Goal: Task Accomplishment & Management: Use online tool/utility

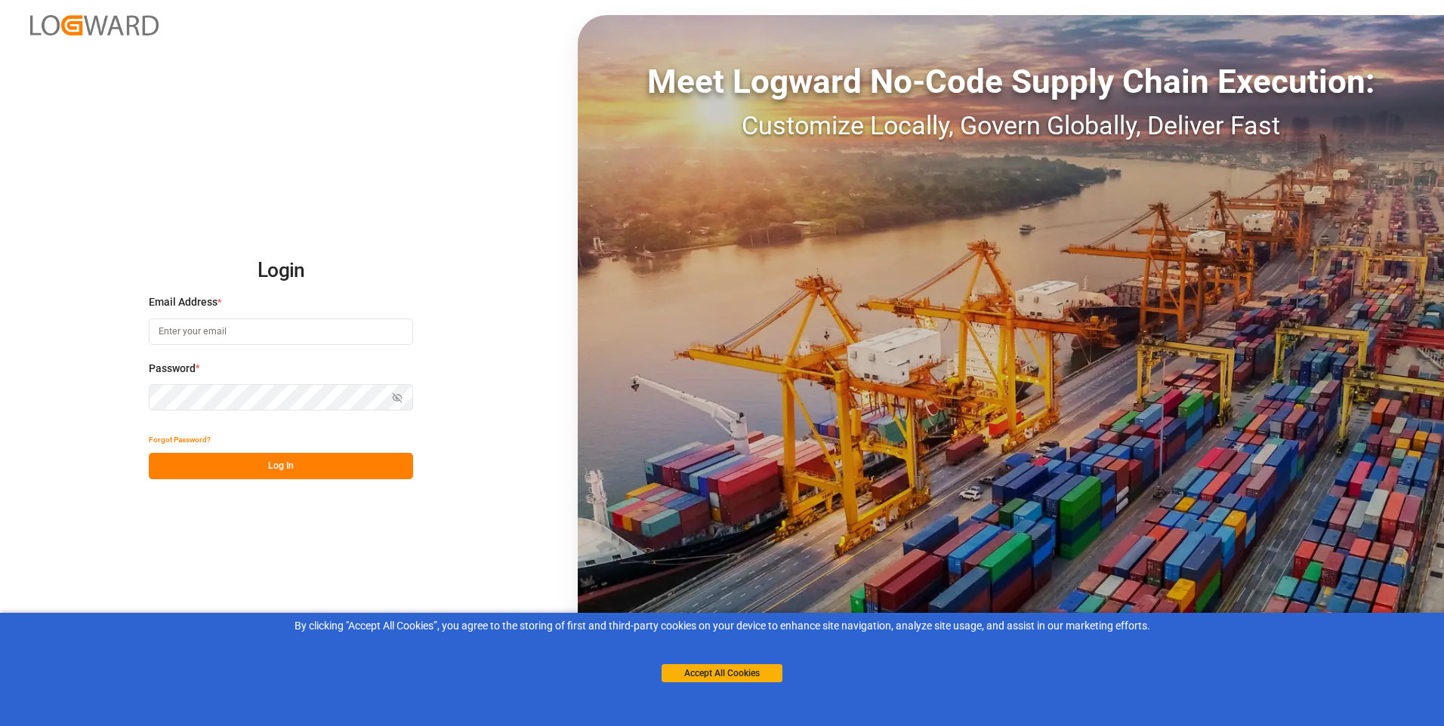
type input "[PERSON_NAME][EMAIL_ADDRESS][PERSON_NAME][DOMAIN_NAME]"
click at [287, 457] on button "Log In" at bounding box center [281, 466] width 264 height 26
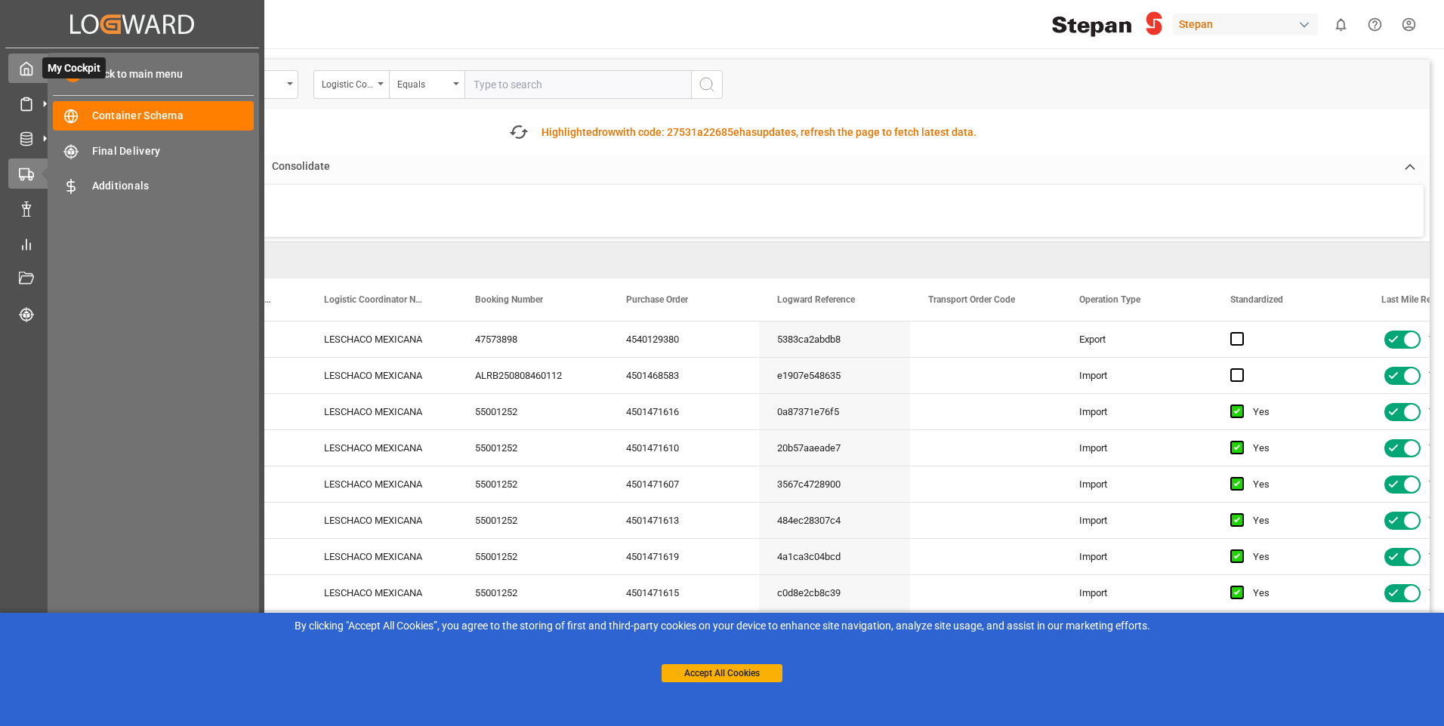
click at [36, 70] on div "My Cockpit My Cockpit" at bounding box center [132, 68] width 248 height 29
